Goal: Obtain resource: Obtain resource

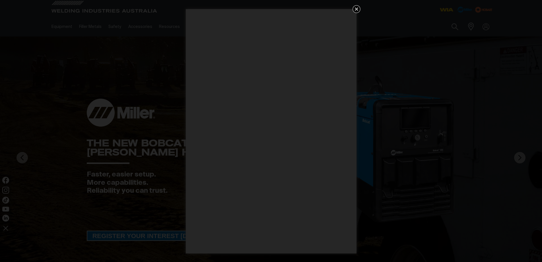
click at [356, 8] on icon "Get 5 WIA Welding Guides Free!" at bounding box center [356, 8] width 3 height 3
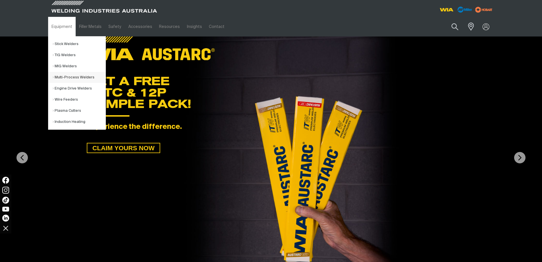
click at [65, 75] on link "Multi-Process Welders" at bounding box center [79, 77] width 53 height 11
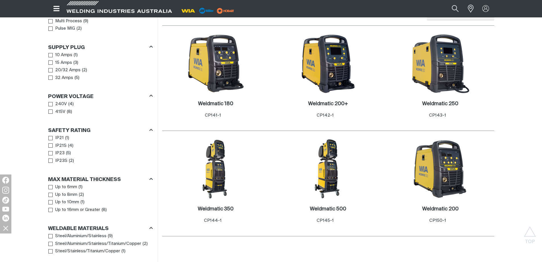
scroll to position [313, 0]
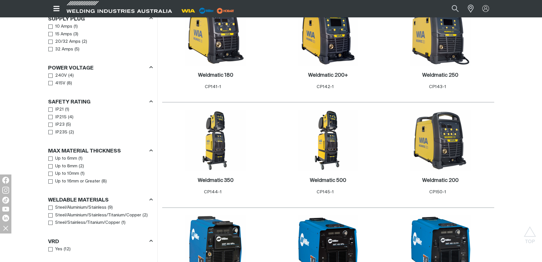
scroll to position [341, 0]
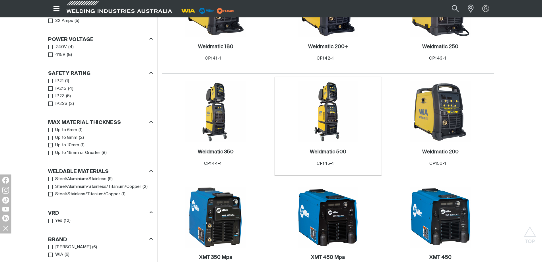
click at [330, 149] on h2 "Weldmatic 500 ." at bounding box center [328, 151] width 36 height 5
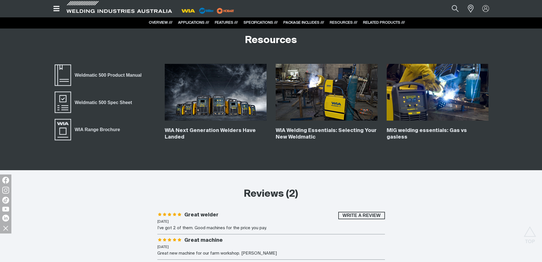
scroll to position [2134, 0]
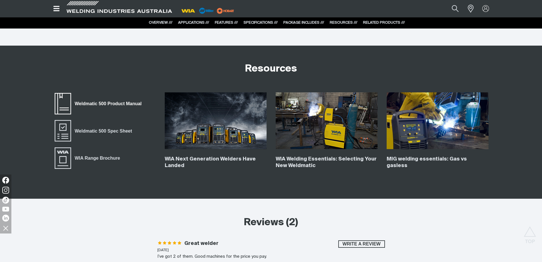
click at [66, 104] on span "Weldmatic 500 Product Manual" at bounding box center [63, 103] width 18 height 23
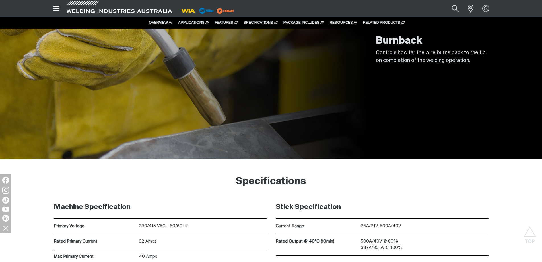
scroll to position [1451, 0]
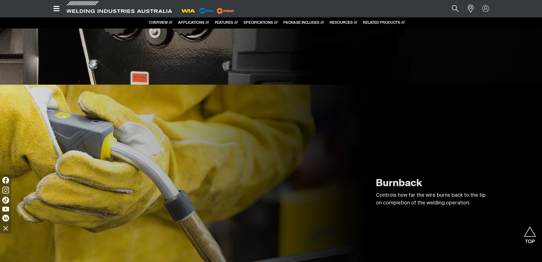
click at [57, 9] on icon "Open top menu" at bounding box center [57, 8] width 6 height 5
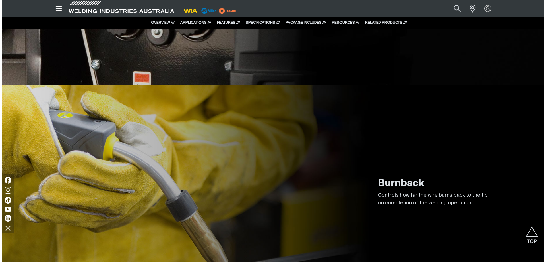
scroll to position [1453, 0]
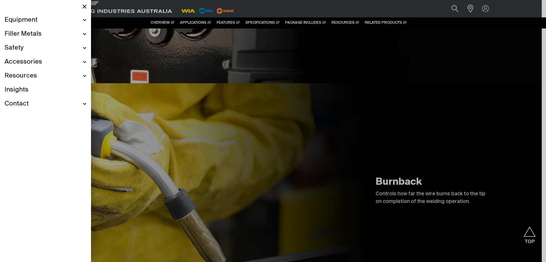
click at [85, 19] on div "Equipment" at bounding box center [46, 20] width 82 height 14
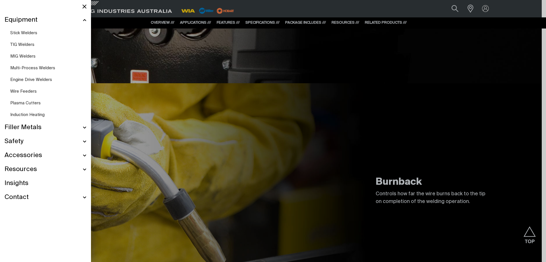
scroll to position [1433, 0]
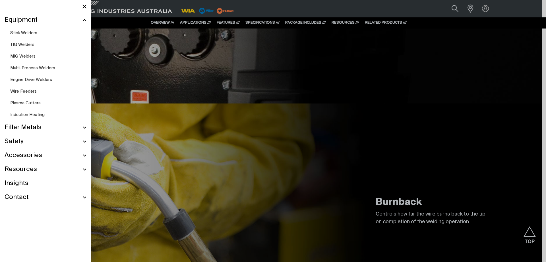
click at [27, 92] on span "Wire Feeders" at bounding box center [23, 91] width 26 height 4
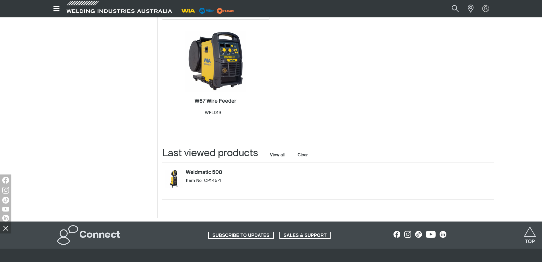
scroll to position [655, 0]
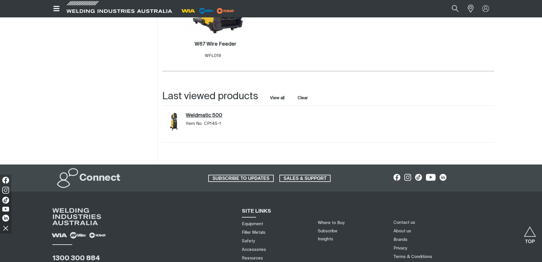
click at [201, 116] on link "Weldmatic 500" at bounding box center [228, 115] width 84 height 6
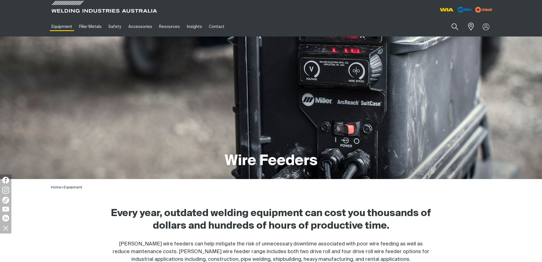
scroll to position [655, 0]
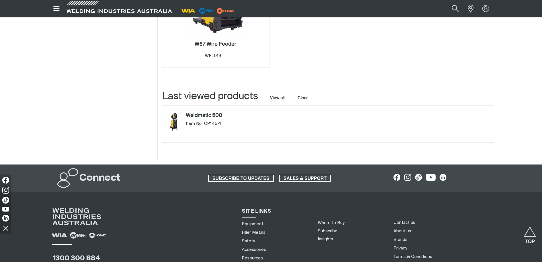
click at [215, 44] on h2 "W67 Wire Feeder ." at bounding box center [216, 44] width 42 height 5
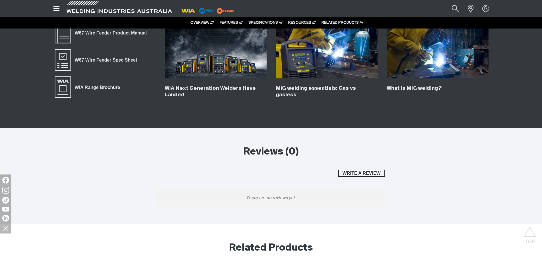
scroll to position [1338, 0]
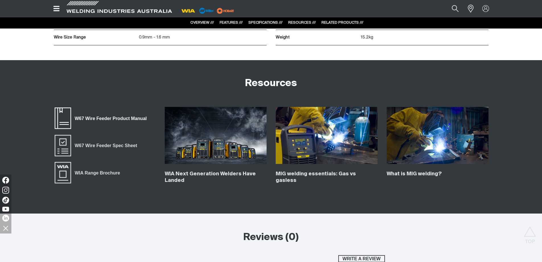
click at [79, 117] on span "W67 Wire Feeder Product Manual" at bounding box center [110, 118] width 79 height 7
